Goal: Check status: Check status

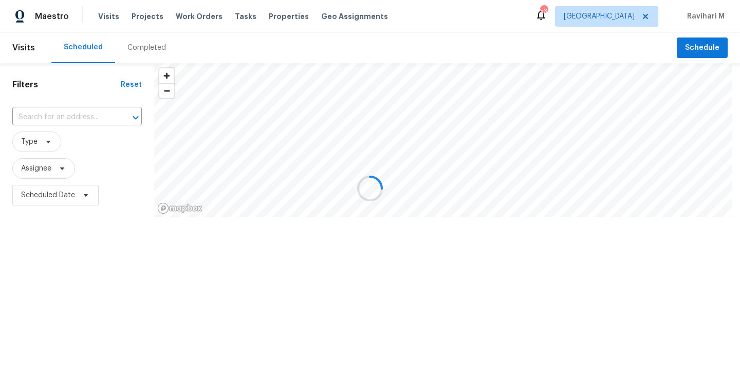
click at [623, 16] on div at bounding box center [370, 188] width 740 height 377
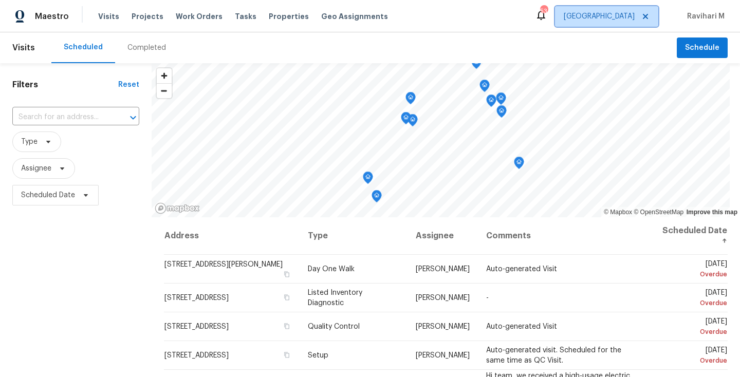
click at [623, 16] on span "[GEOGRAPHIC_DATA]" at bounding box center [599, 16] width 71 height 10
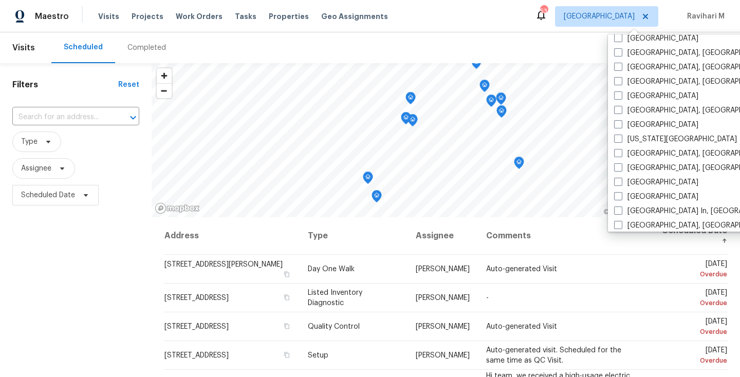
scroll to position [304, 0]
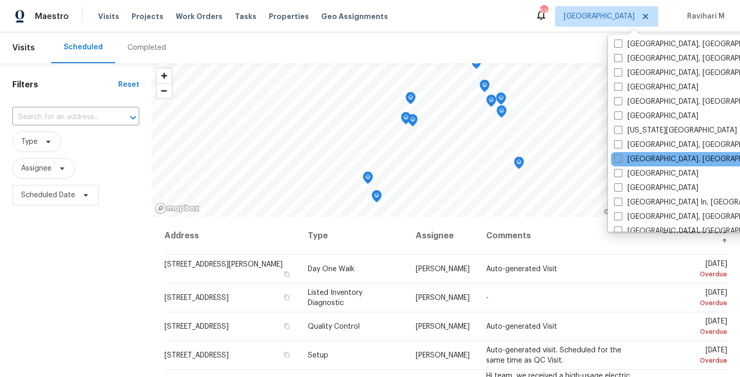
click at [618, 156] on span at bounding box center [618, 159] width 8 height 8
click at [618, 156] on input "[GEOGRAPHIC_DATA], [GEOGRAPHIC_DATA]" at bounding box center [617, 157] width 7 height 7
checkbox input "true"
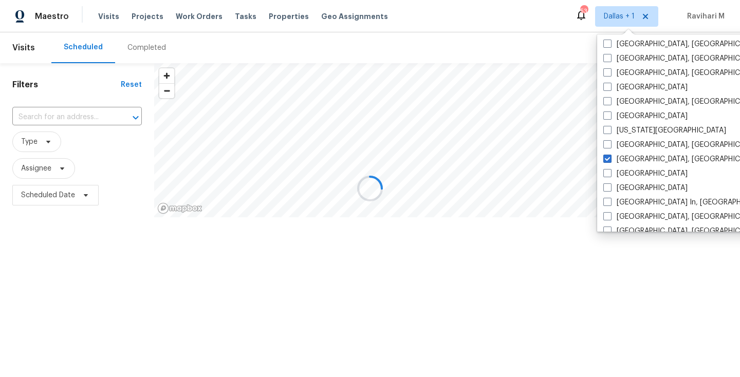
click at [154, 51] on div "Completed" at bounding box center [146, 48] width 39 height 10
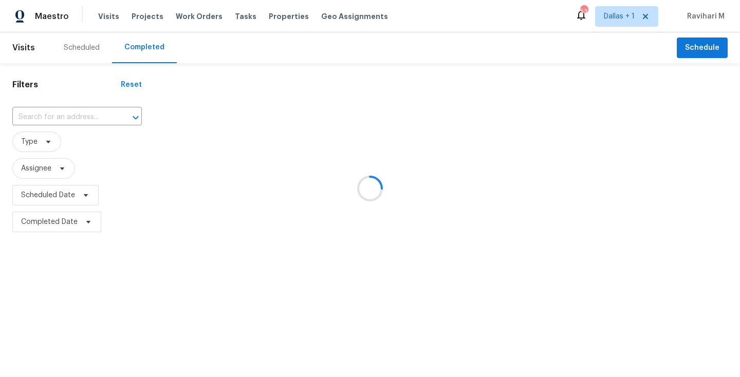
click at [154, 51] on div at bounding box center [370, 188] width 740 height 377
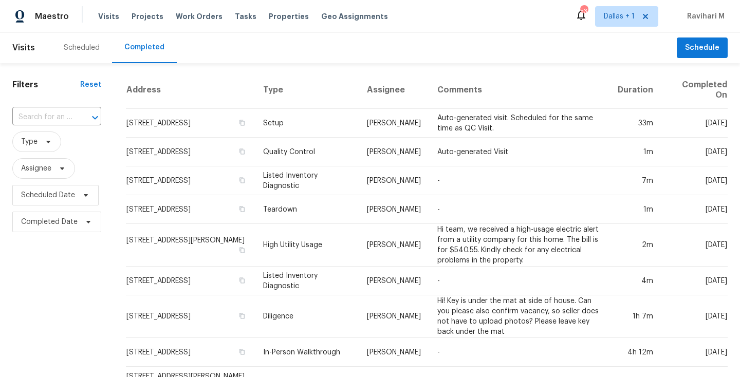
click at [154, 51] on div "Completed" at bounding box center [144, 47] width 40 height 10
click at [41, 123] on input "text" at bounding box center [42, 117] width 60 height 16
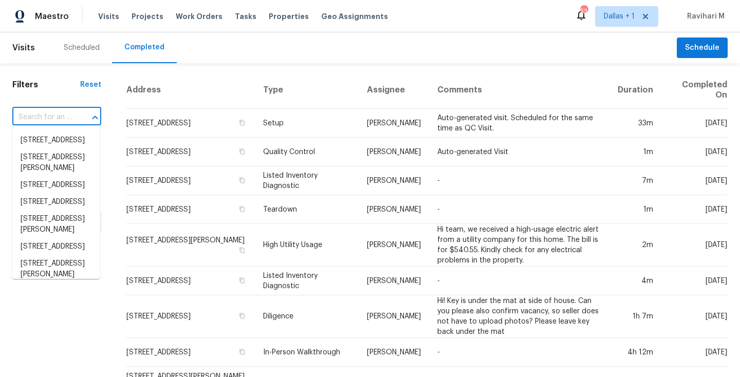
paste input "[STREET_ADDRESS]"
type input "[STREET_ADDRESS]"
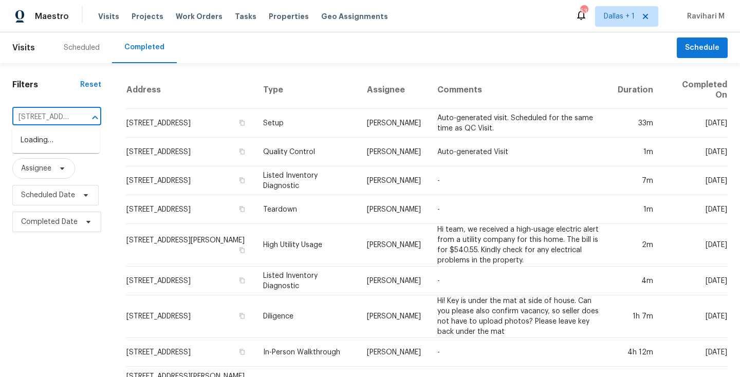
scroll to position [0, 83]
click at [42, 140] on li "[STREET_ADDRESS]" at bounding box center [55, 140] width 87 height 17
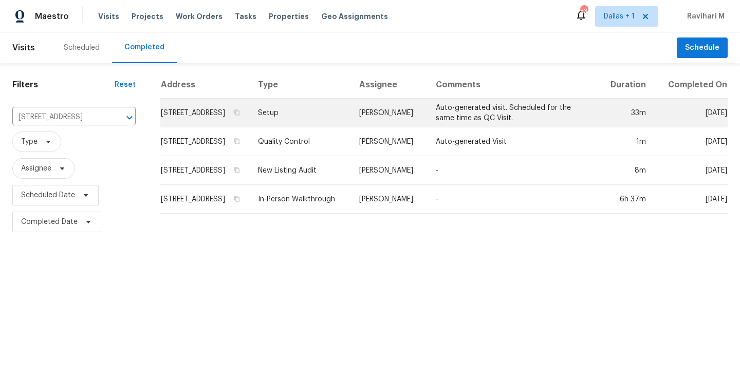
click at [330, 124] on td "Setup" at bounding box center [301, 113] width 102 height 29
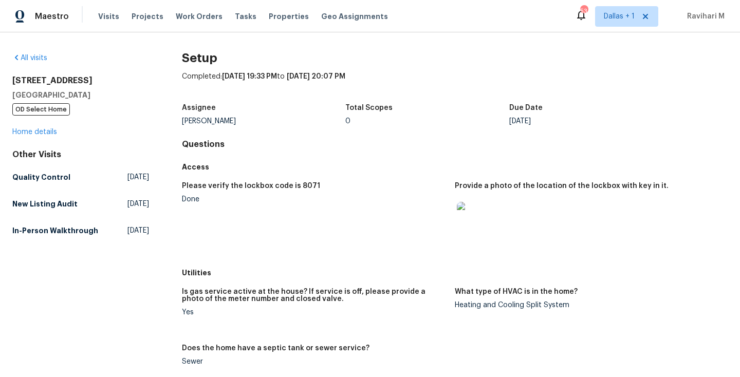
scroll to position [516, 0]
